Goal: Information Seeking & Learning: Find specific fact

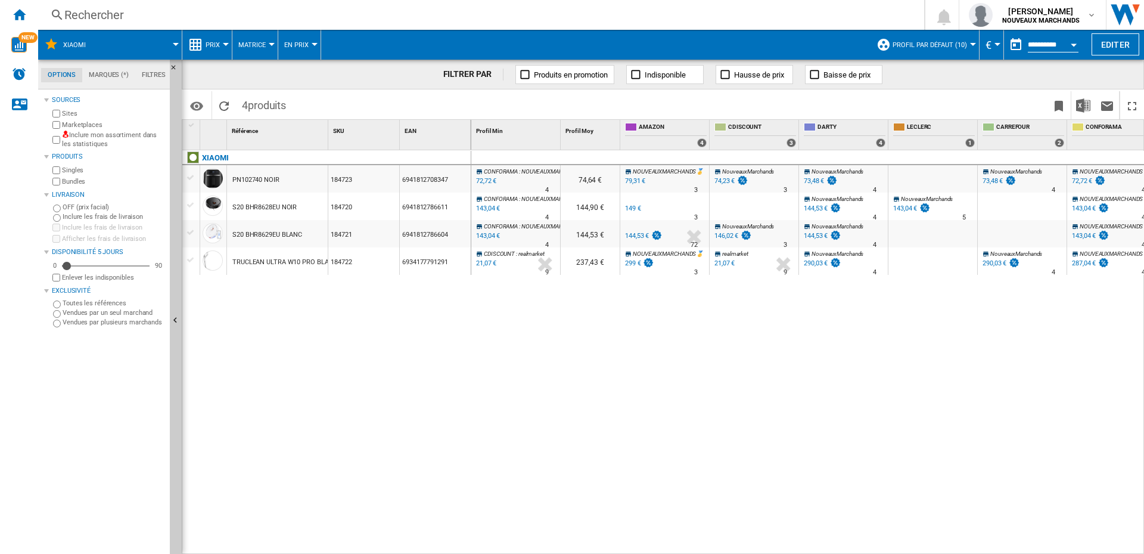
click at [102, 10] on div "Rechercher" at bounding box center [478, 15] width 829 height 17
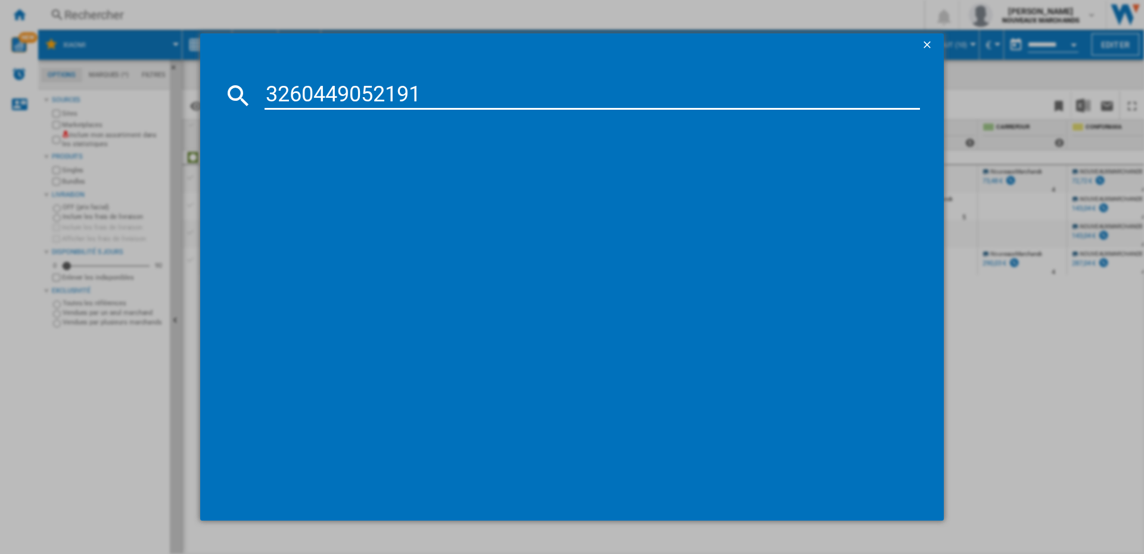
type input "3260449052191"
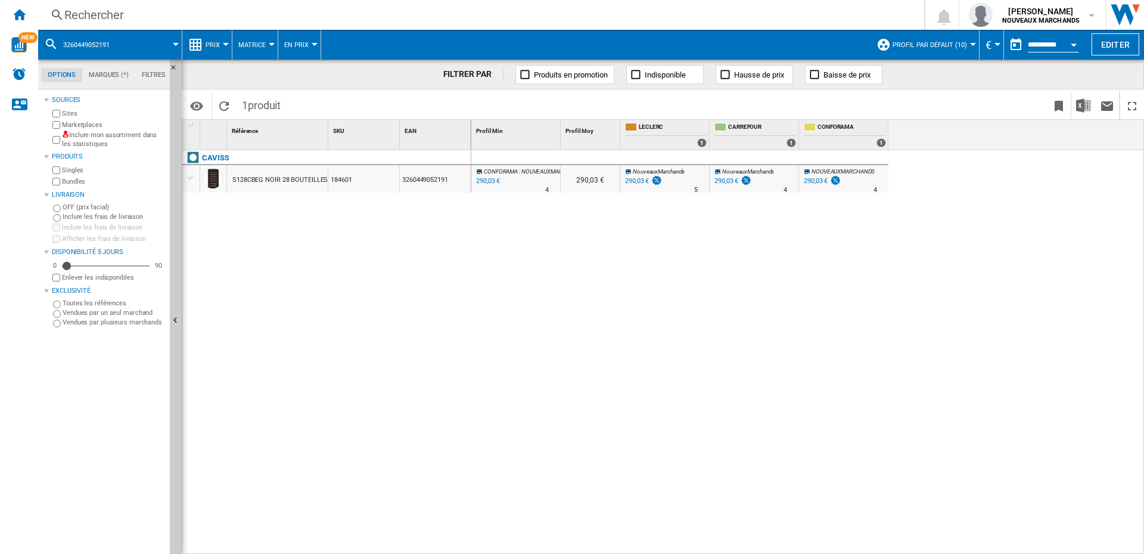
click at [122, 23] on div "Rechercher" at bounding box center [478, 15] width 829 height 17
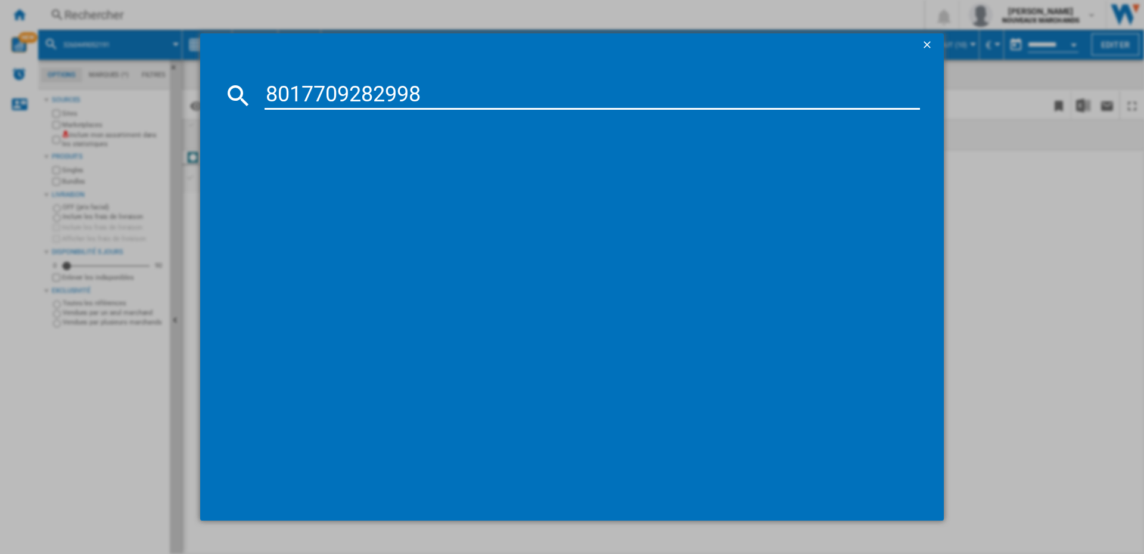
type input "8017709282998"
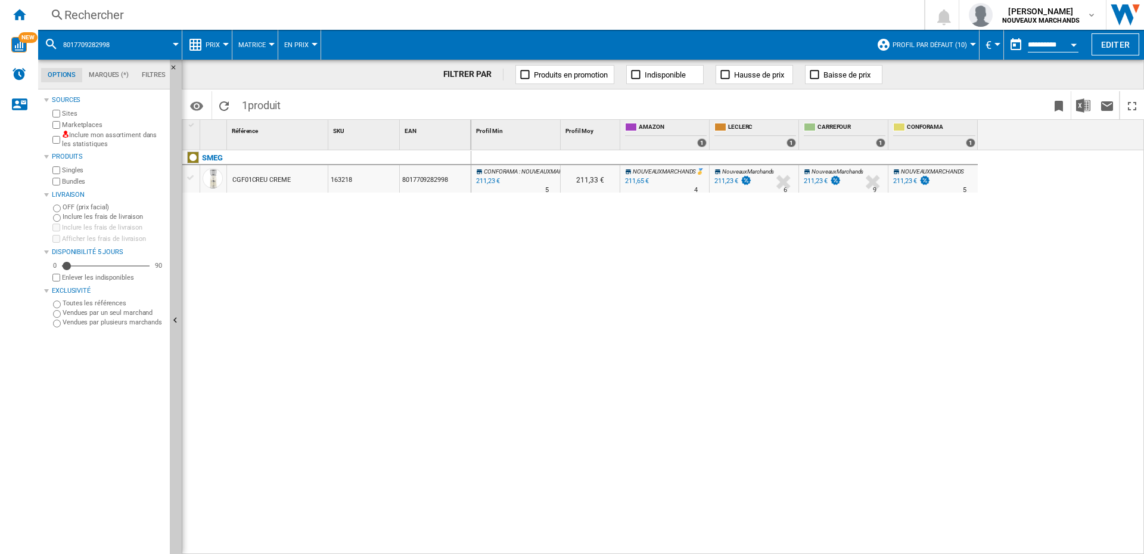
click at [632, 180] on div "211,65 €" at bounding box center [637, 181] width 24 height 8
click at [130, 5] on div "Rechercher Rechercher 0 [PERSON_NAME] NOUVEAUX MARCHANDS NOUVEAUX MARCHANDS Mes…" at bounding box center [591, 15] width 1106 height 30
click at [125, 14] on div "Rechercher" at bounding box center [478, 15] width 829 height 17
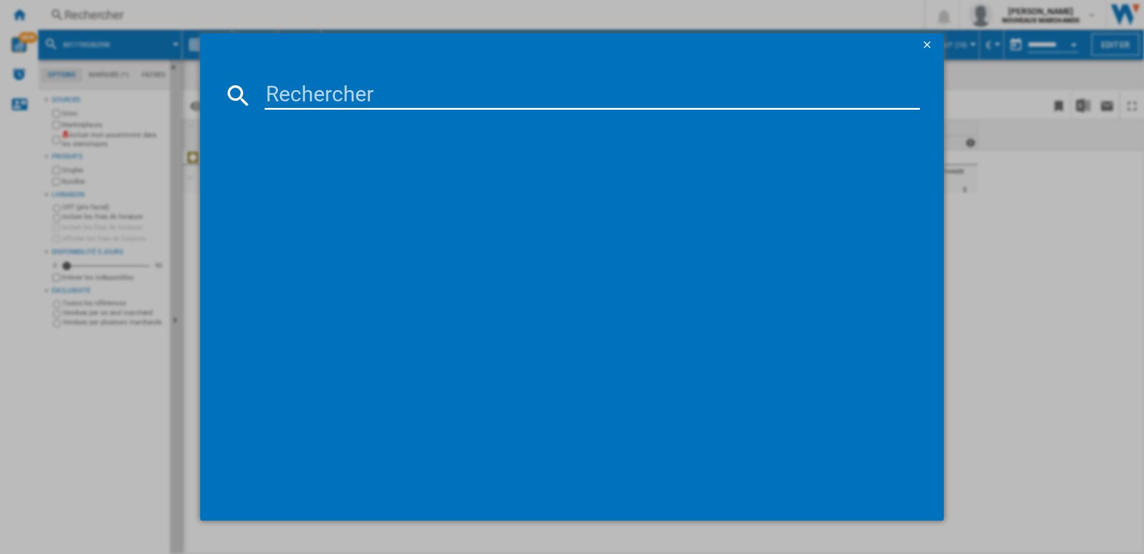
paste input "3016661157936"
type input "3016661157936"
